Goal: Book appointment/travel/reservation

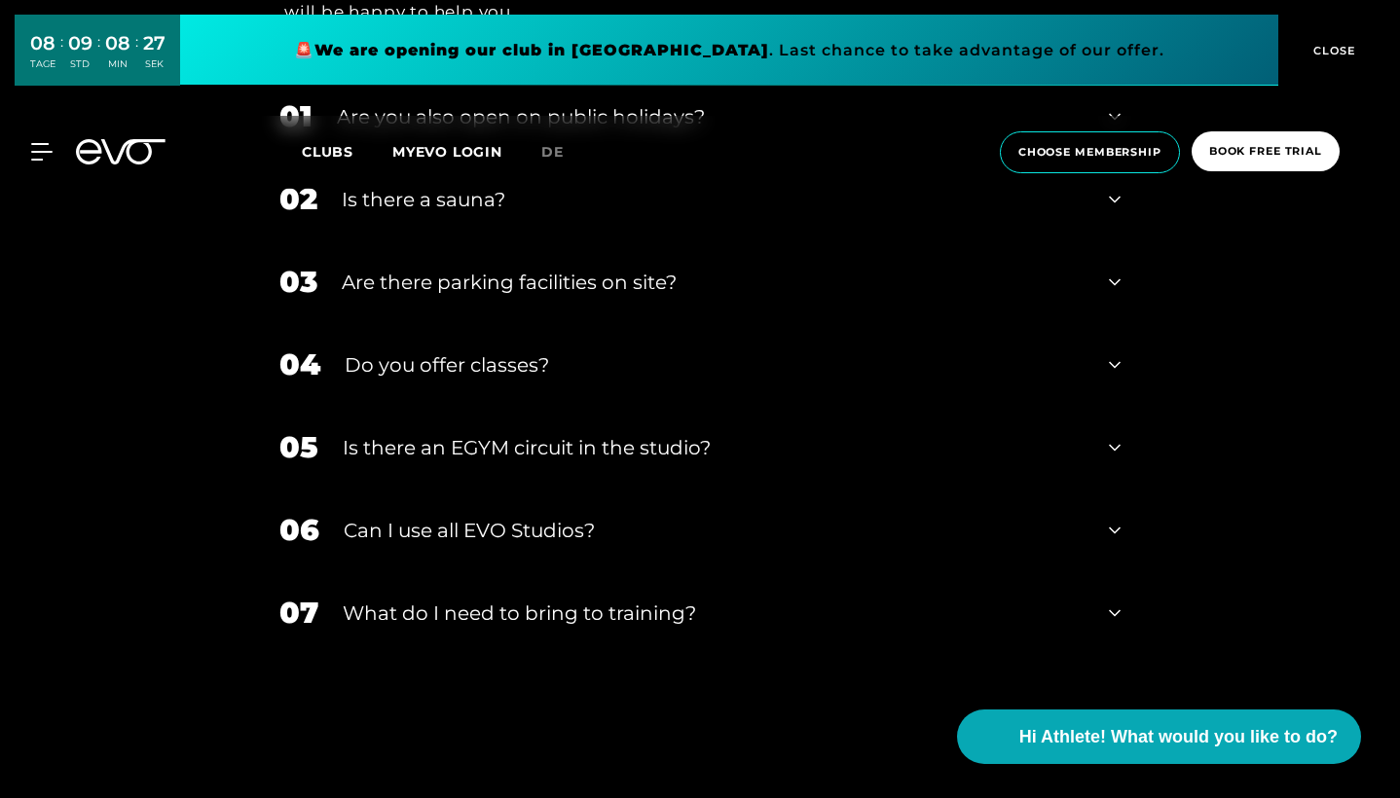
scroll to position [6786, 0]
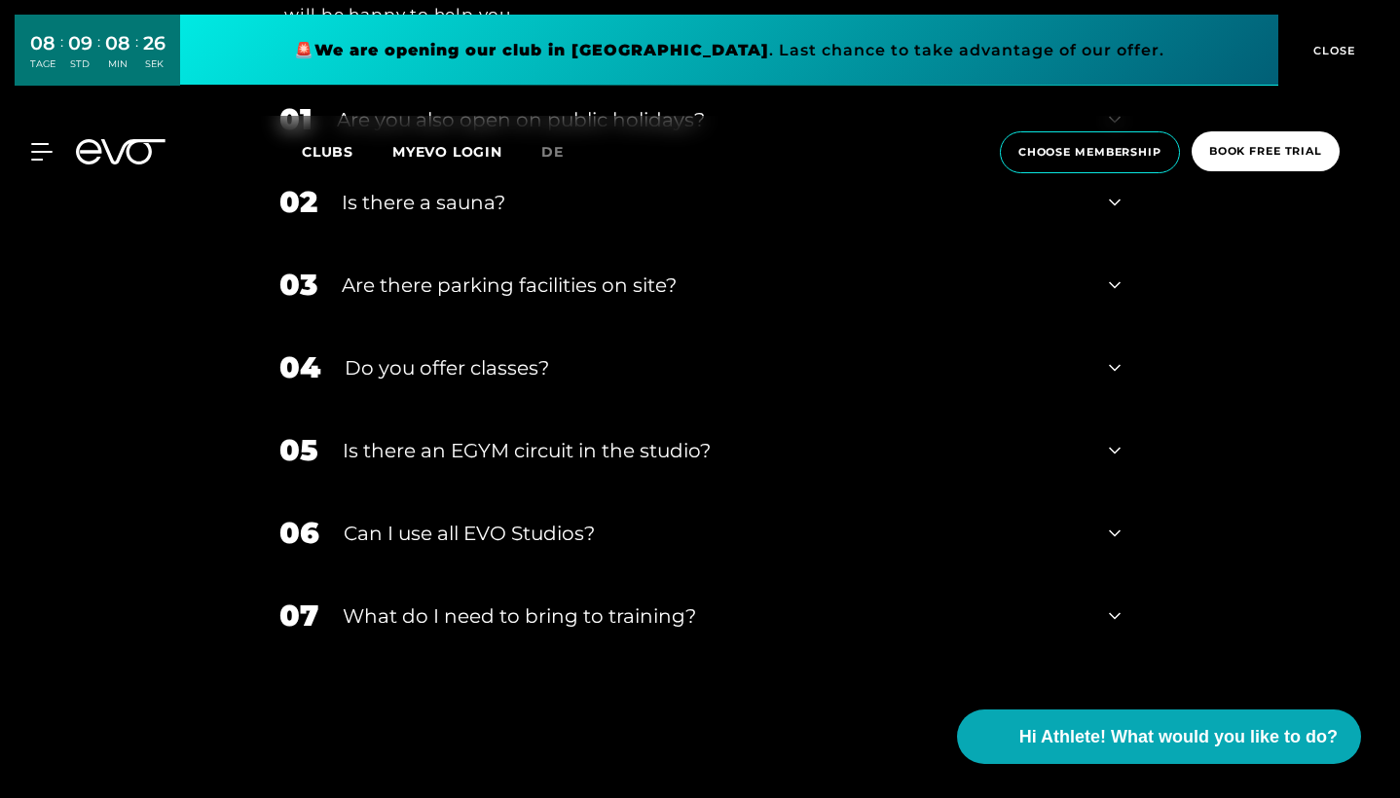
click at [1115, 356] on icon at bounding box center [1115, 367] width 12 height 23
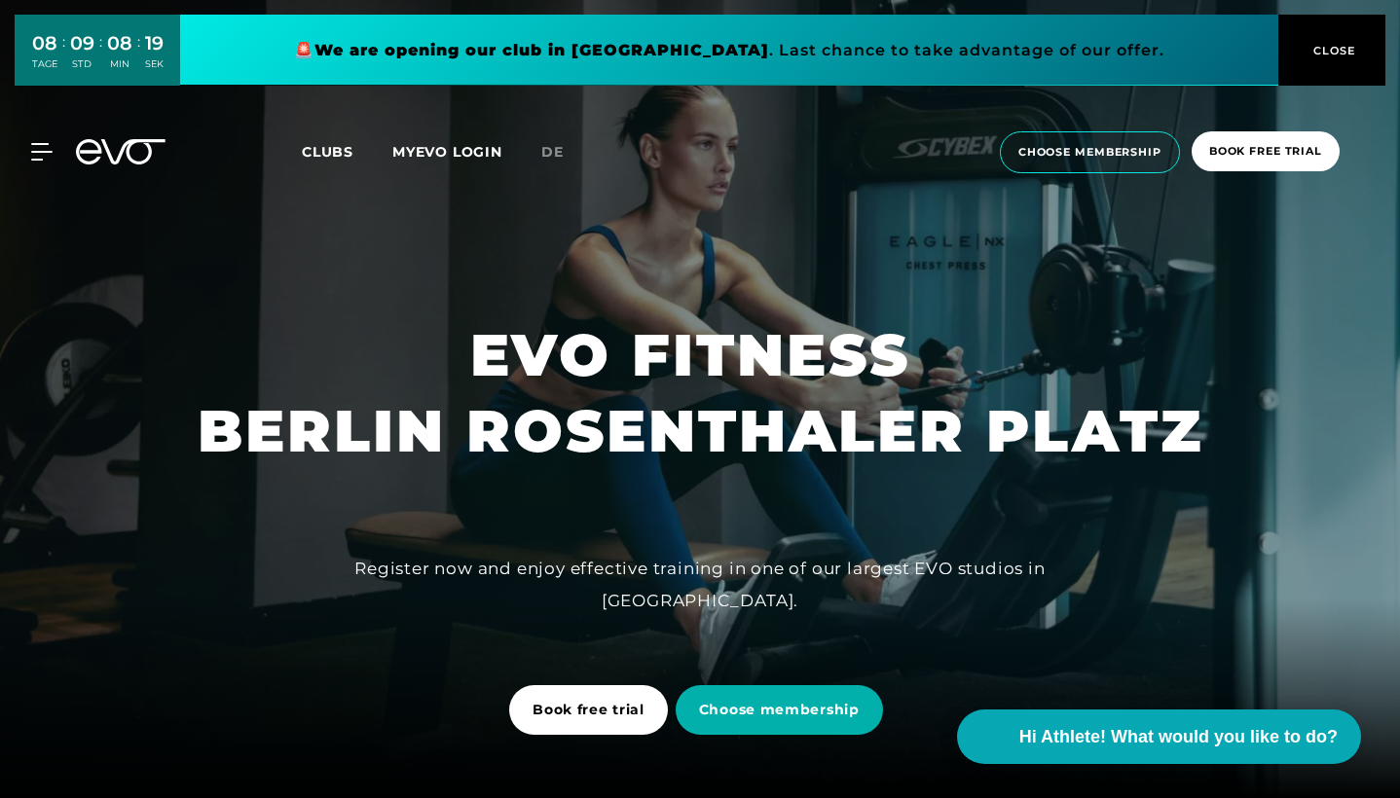
scroll to position [0, 0]
click at [1230, 153] on span "book free trial" at bounding box center [1265, 151] width 113 height 17
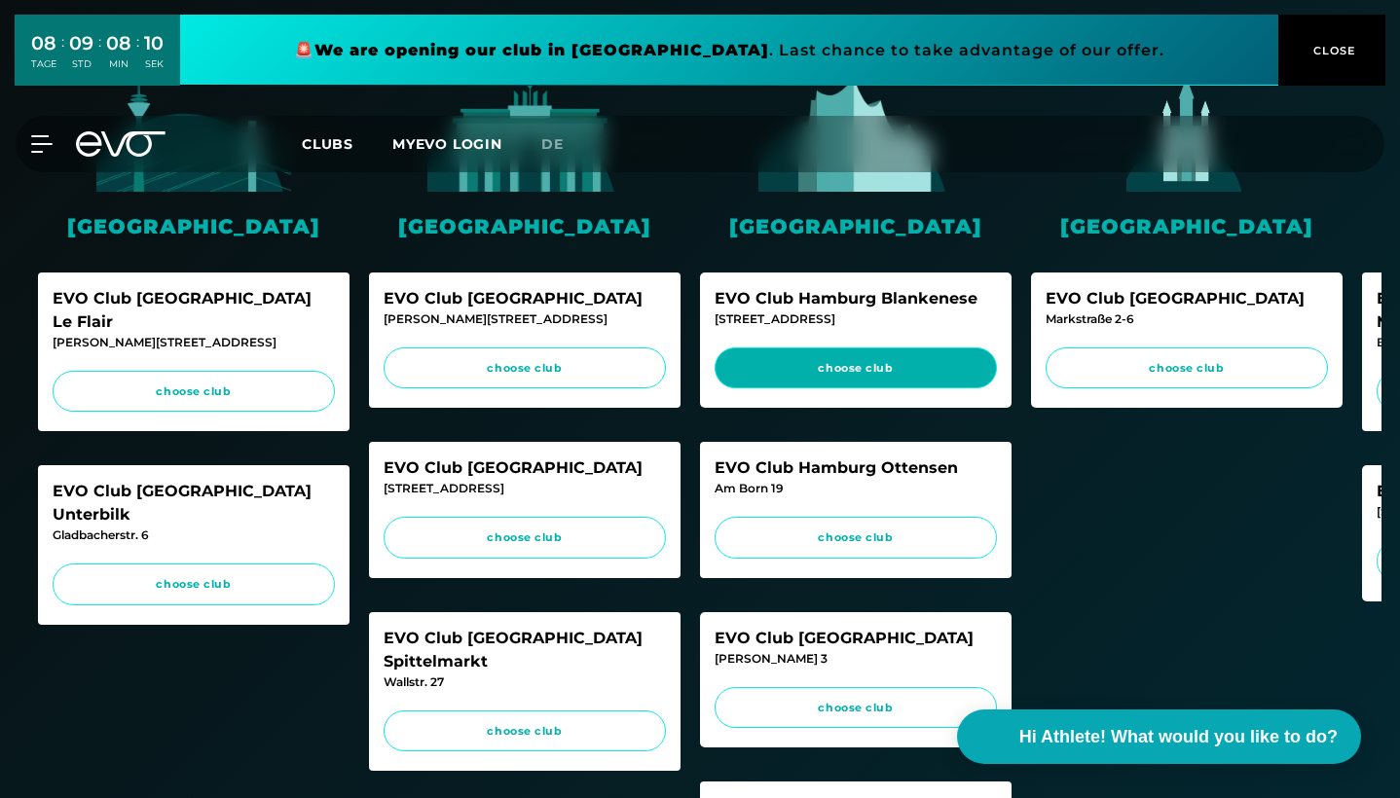
scroll to position [438, 0]
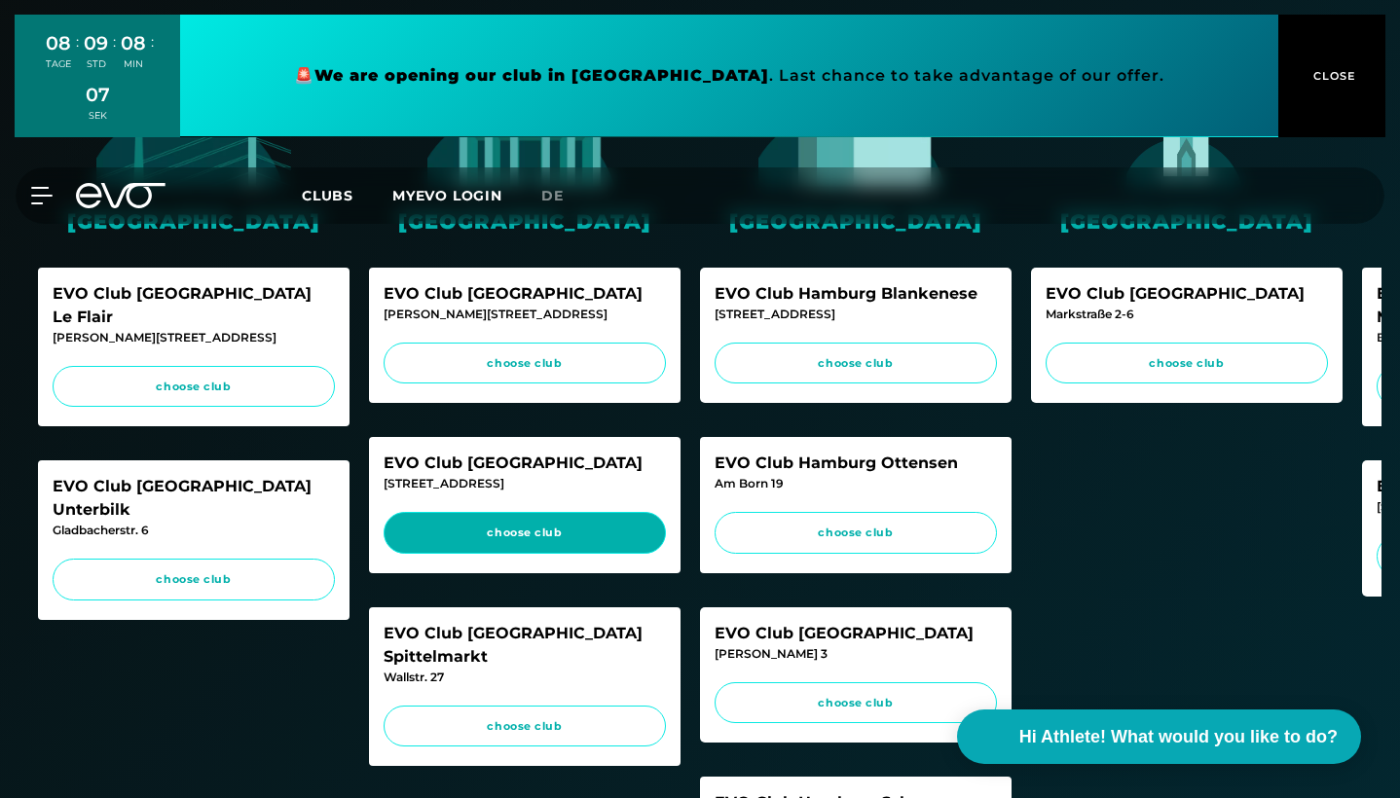
click at [499, 536] on span "choose club" at bounding box center [524, 533] width 245 height 17
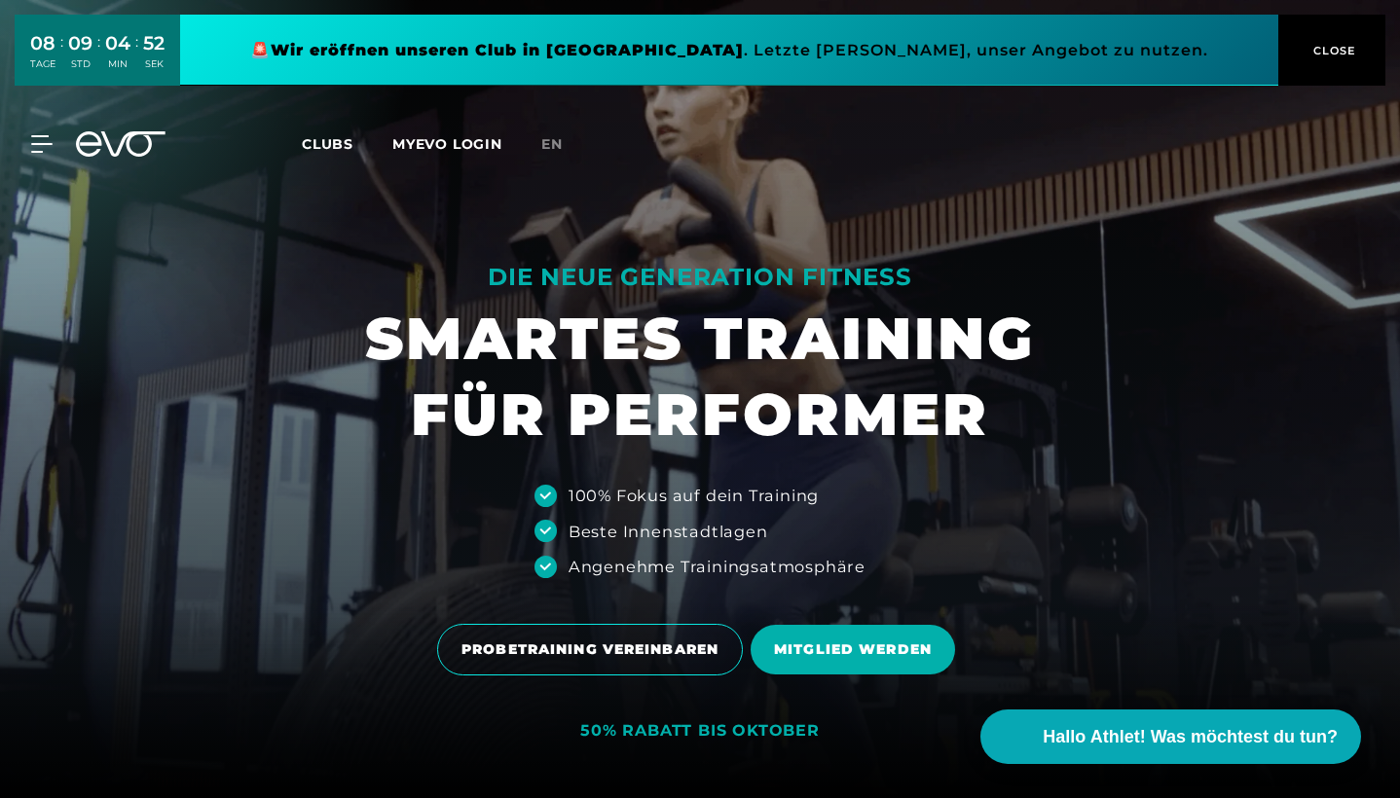
click at [315, 144] on span "Clubs" at bounding box center [328, 144] width 52 height 18
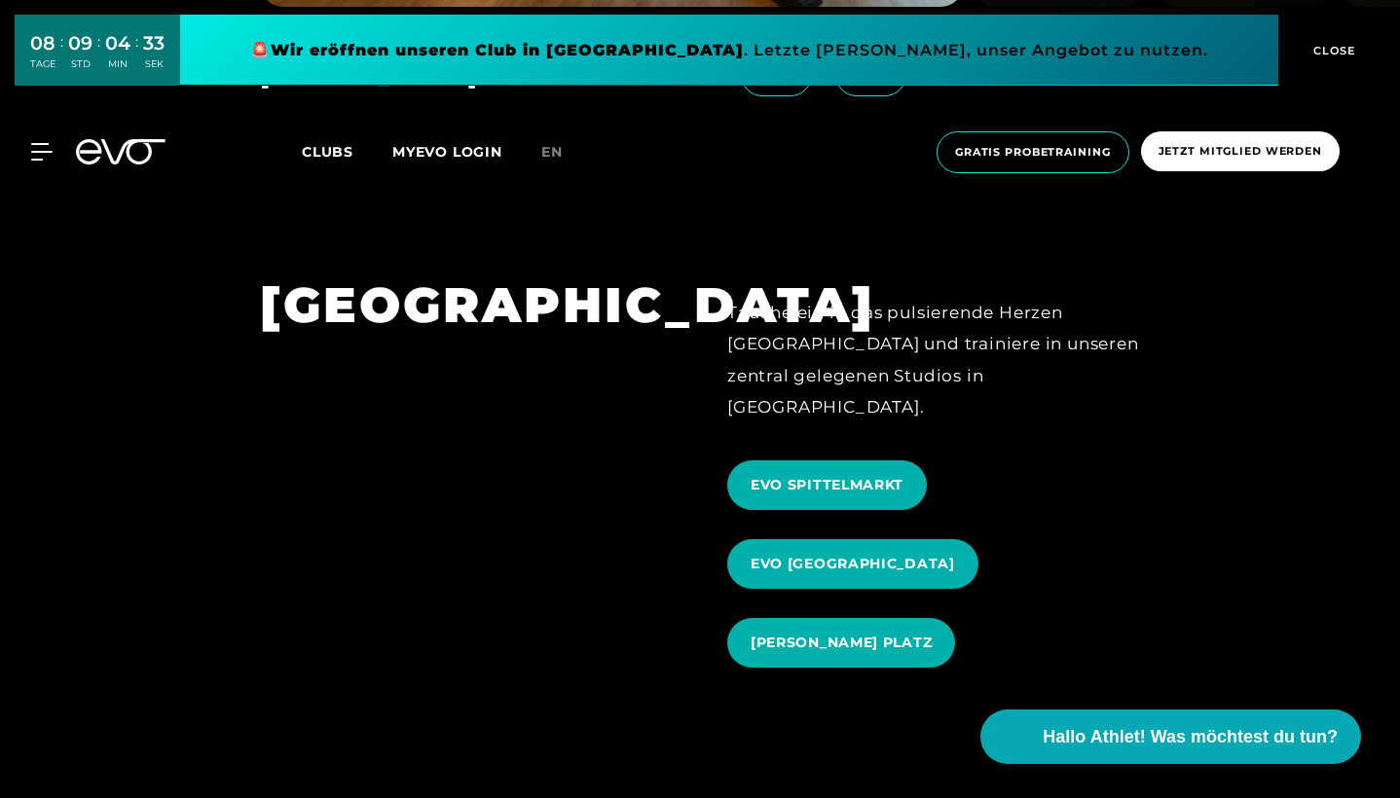
scroll to position [2085, 0]
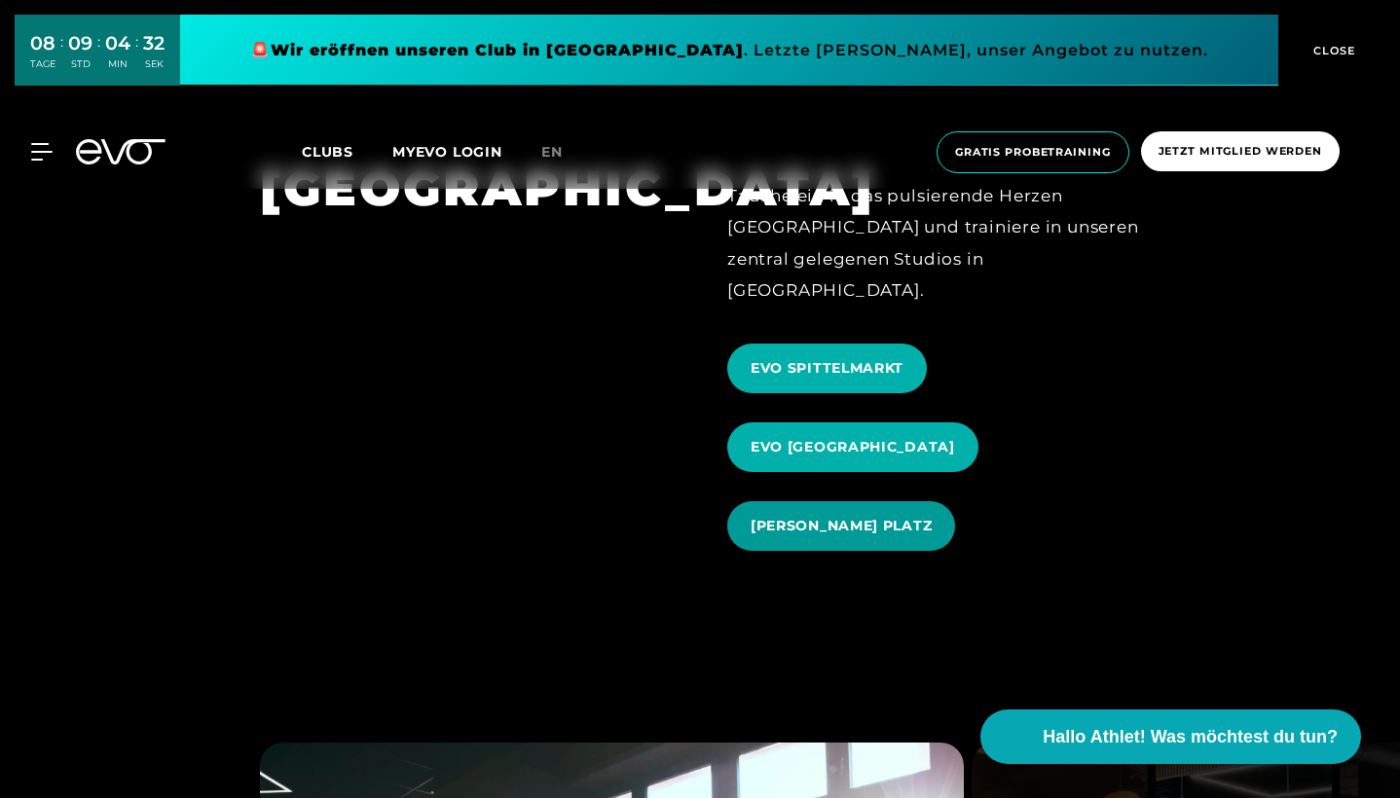
click at [788, 516] on span "EVO ROSENTHALER PLATZ" at bounding box center [841, 526] width 181 height 20
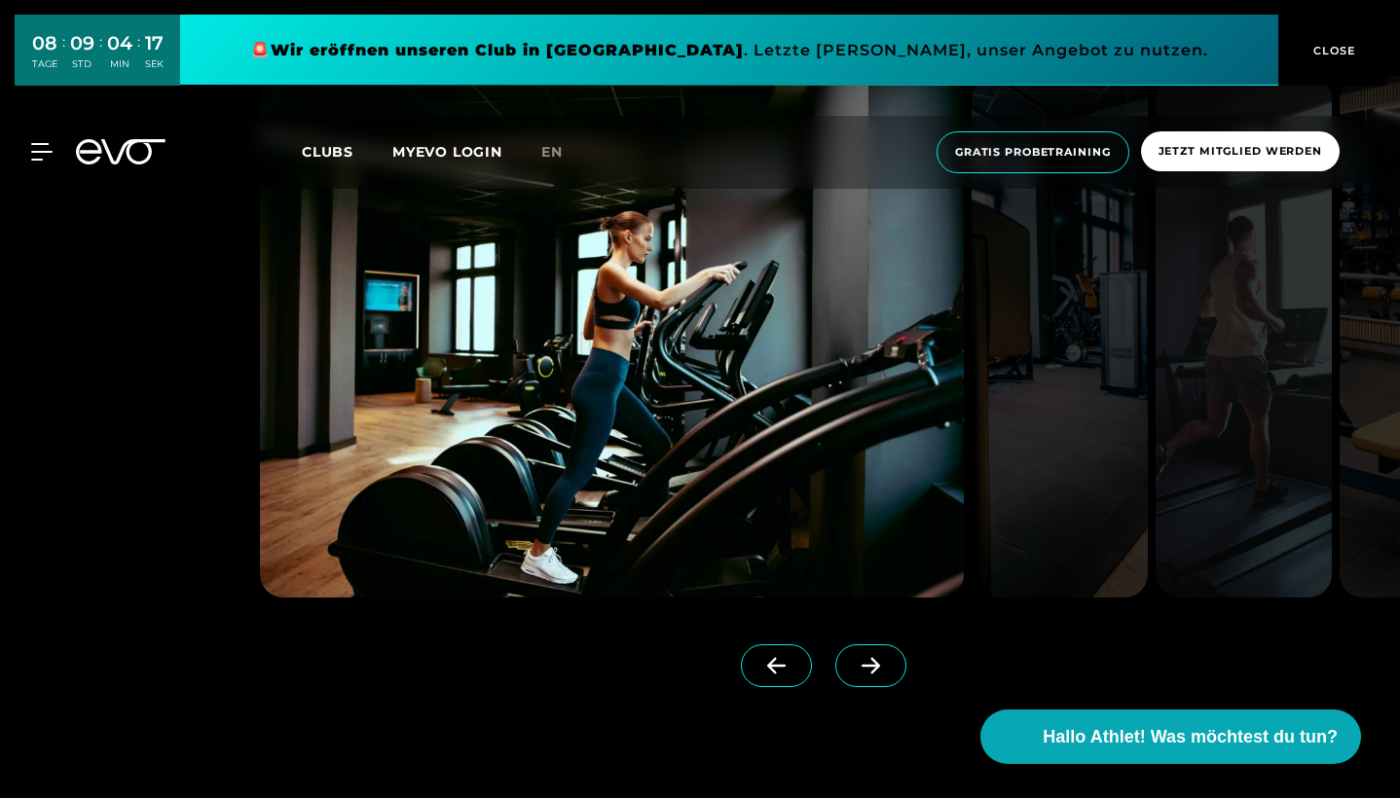
scroll to position [1660, 0]
click at [866, 670] on icon at bounding box center [871, 667] width 34 height 18
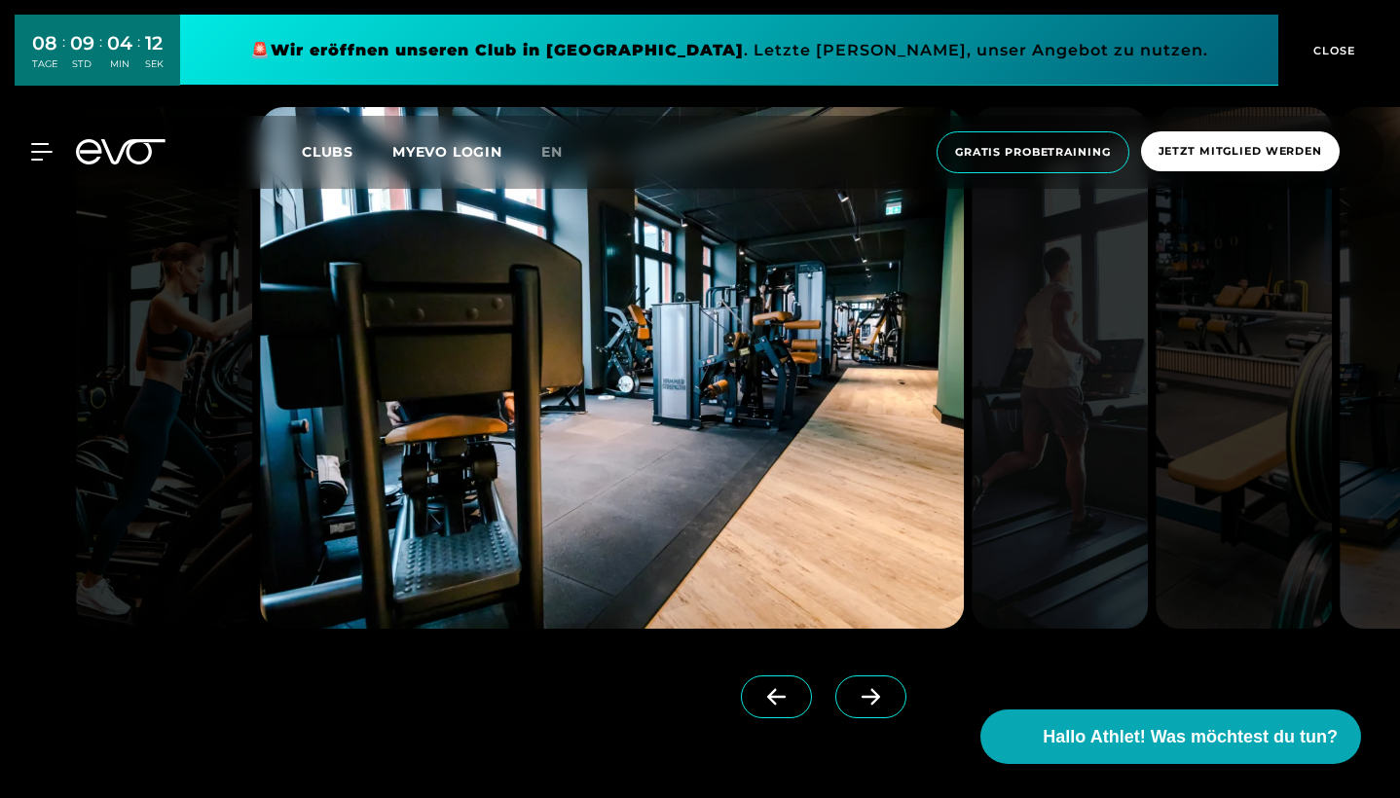
scroll to position [1630, 0]
click at [874, 702] on icon at bounding box center [871, 697] width 19 height 17
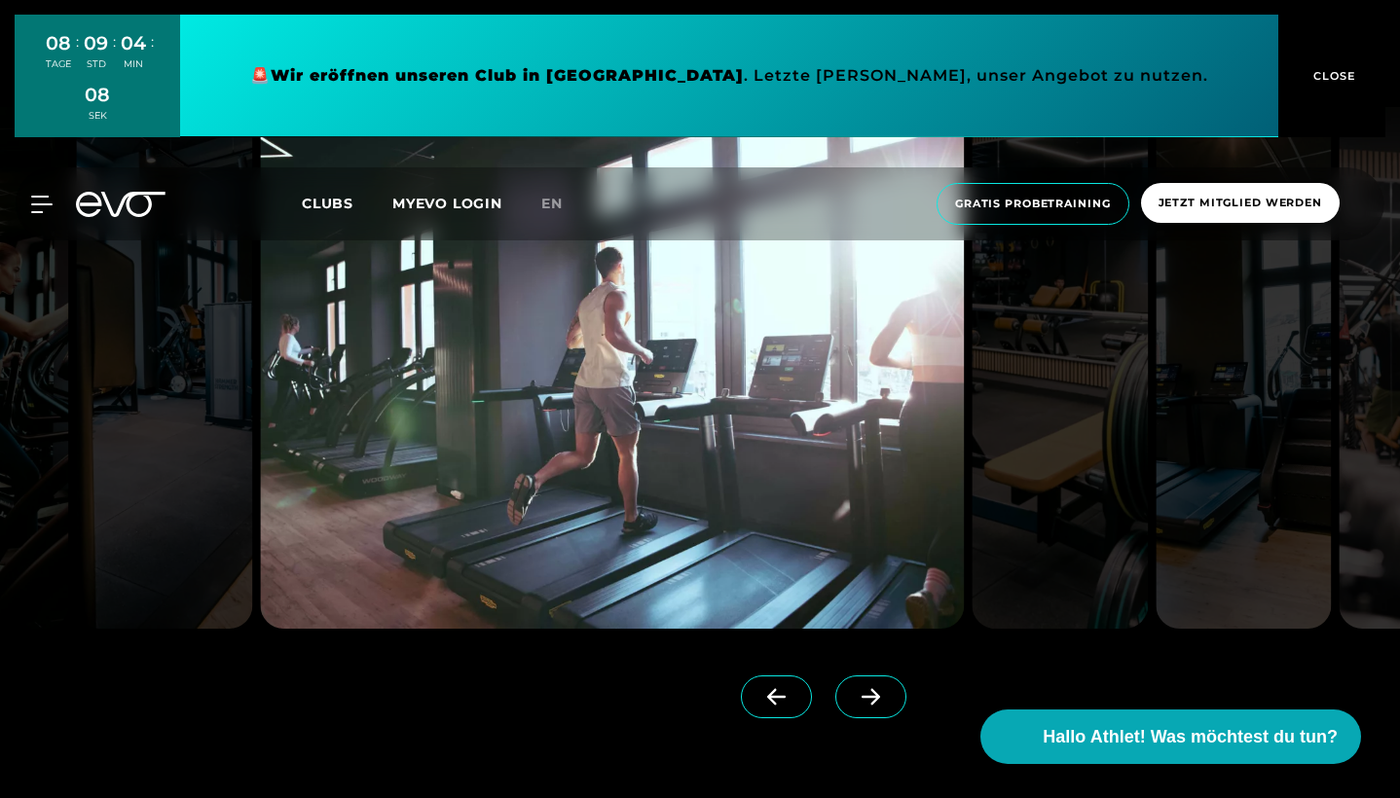
click at [874, 702] on icon at bounding box center [871, 697] width 19 height 17
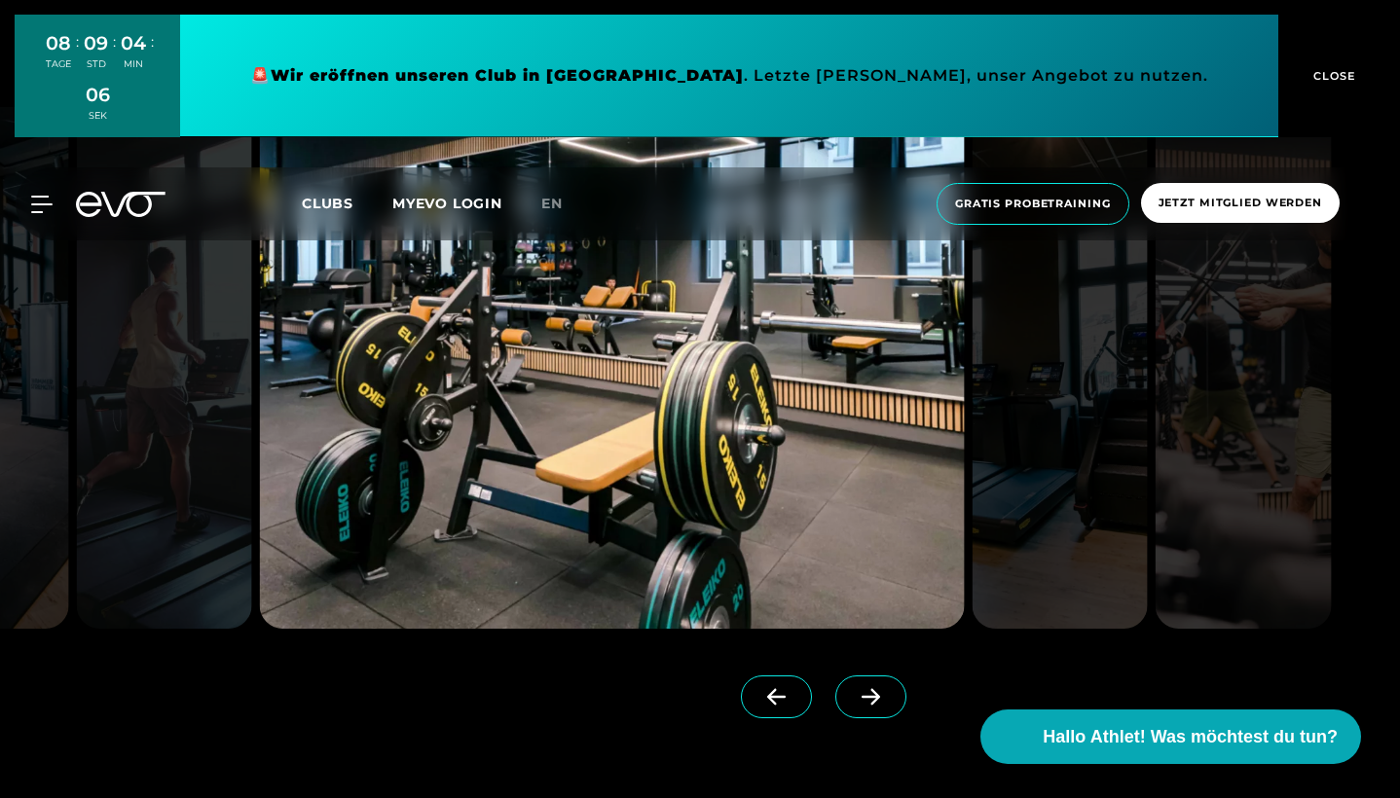
click at [874, 702] on icon at bounding box center [871, 697] width 19 height 17
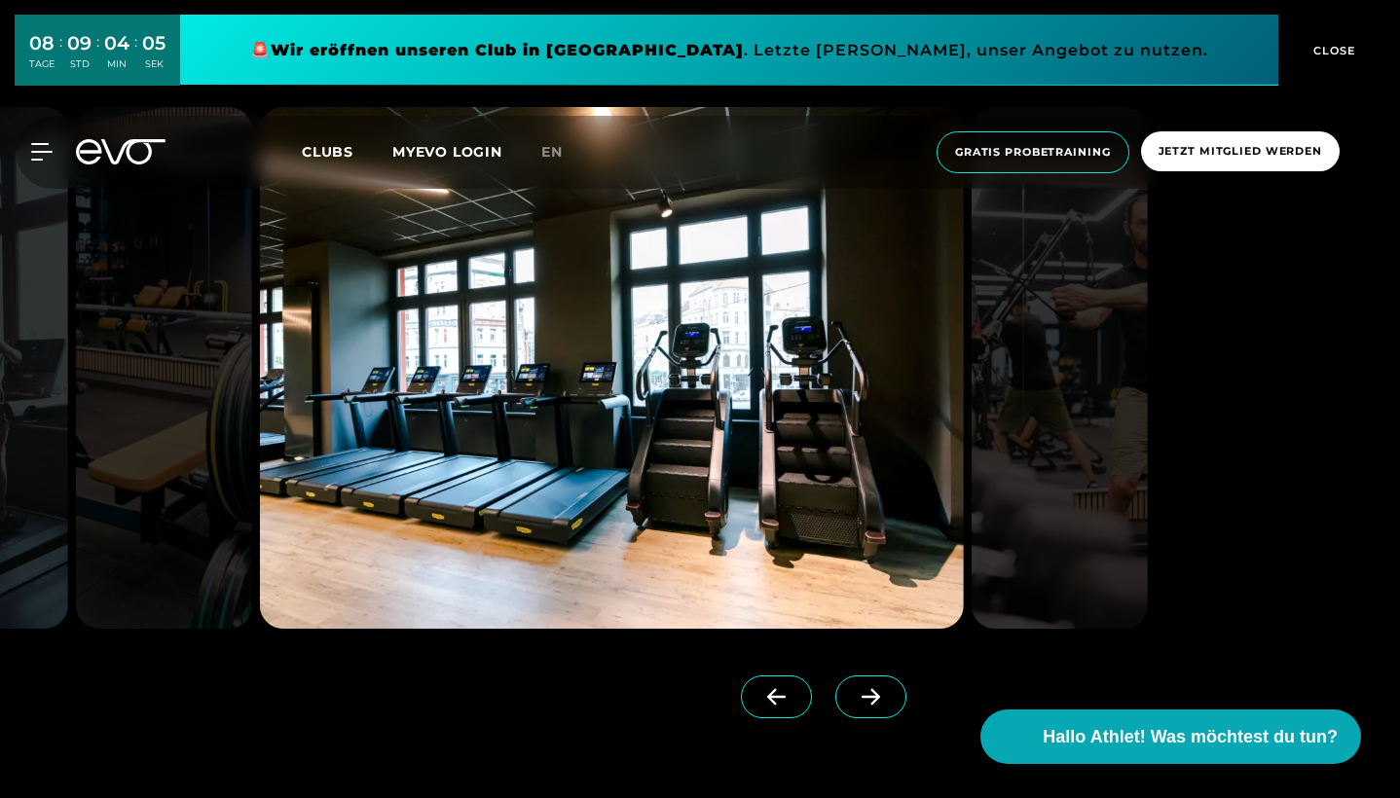
click at [874, 702] on icon at bounding box center [871, 697] width 19 height 17
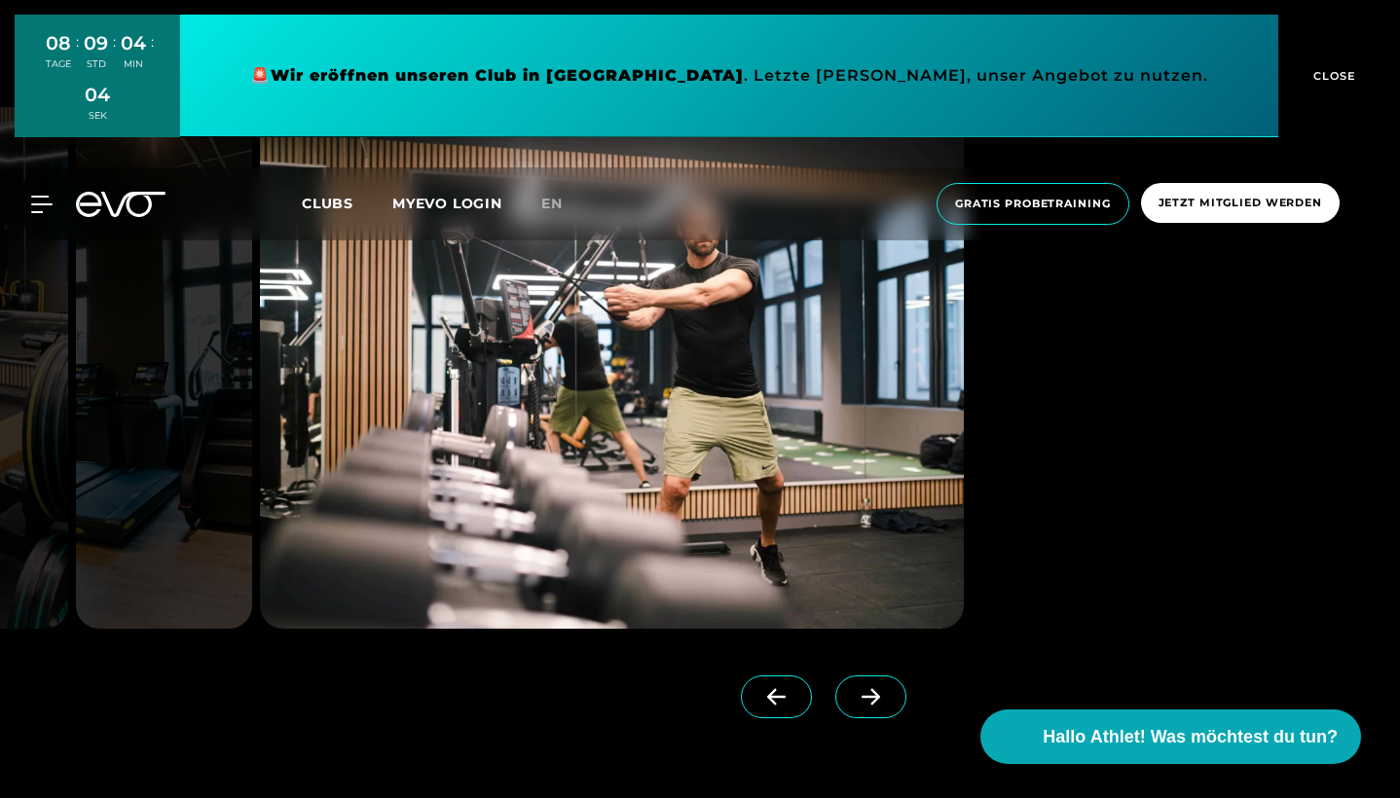
click at [874, 702] on icon at bounding box center [871, 697] width 19 height 17
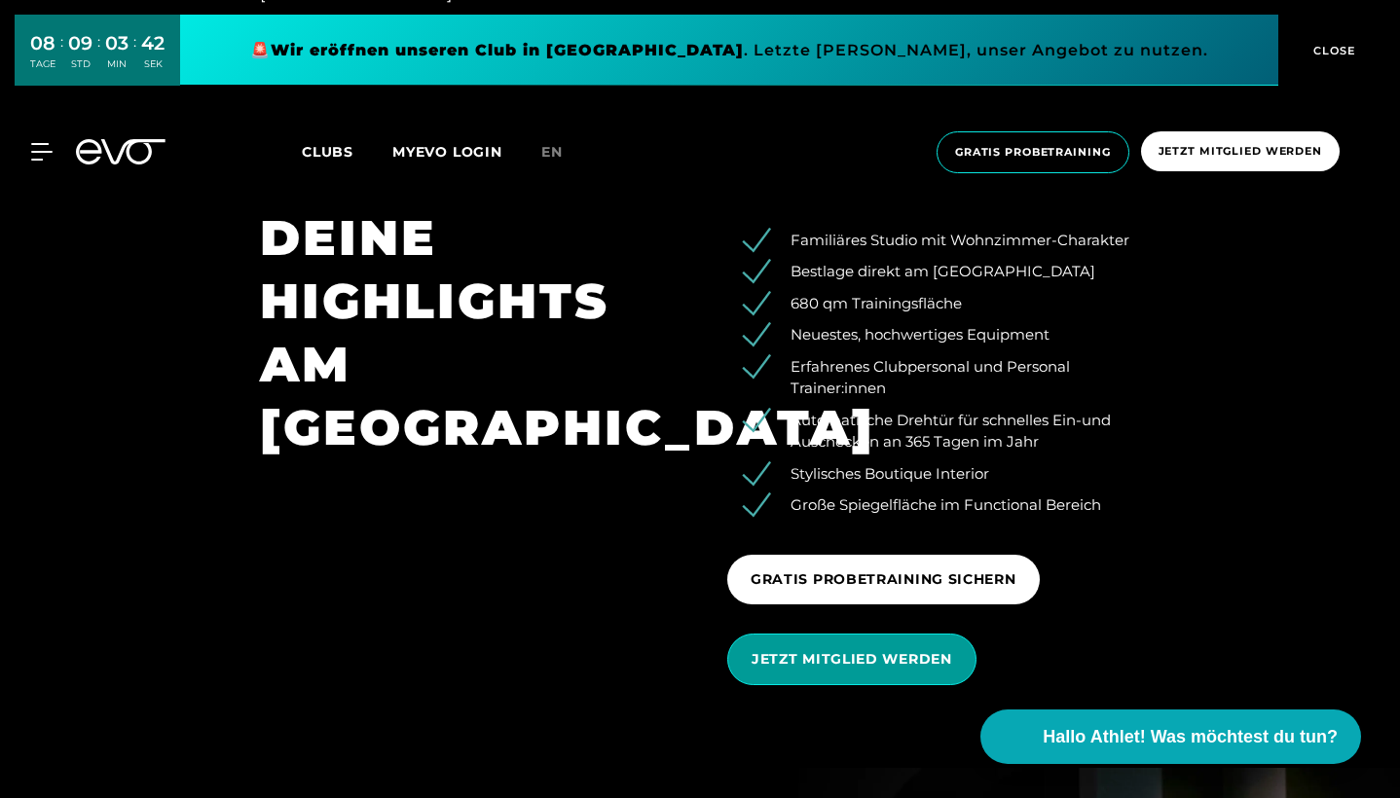
scroll to position [2924, 0]
